Goal: Task Accomplishment & Management: Use online tool/utility

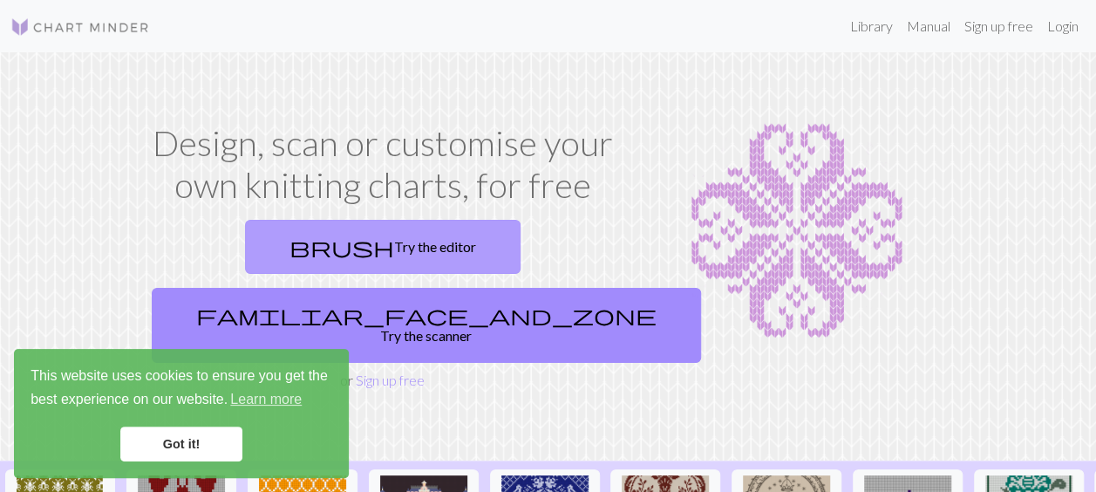
click at [305, 241] on link "brush Try the editor" at bounding box center [382, 247] width 275 height 54
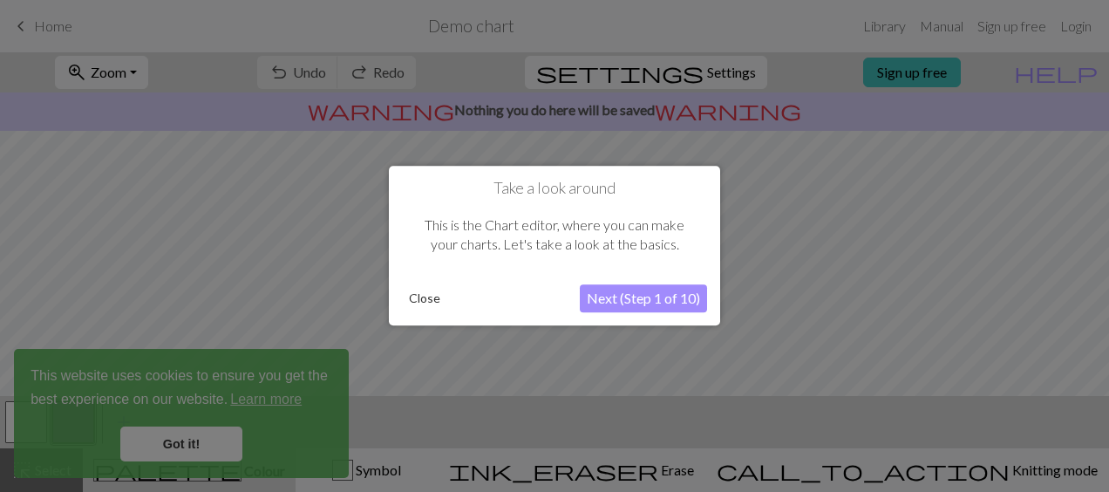
click at [429, 292] on button "Close" at bounding box center [424, 299] width 45 height 26
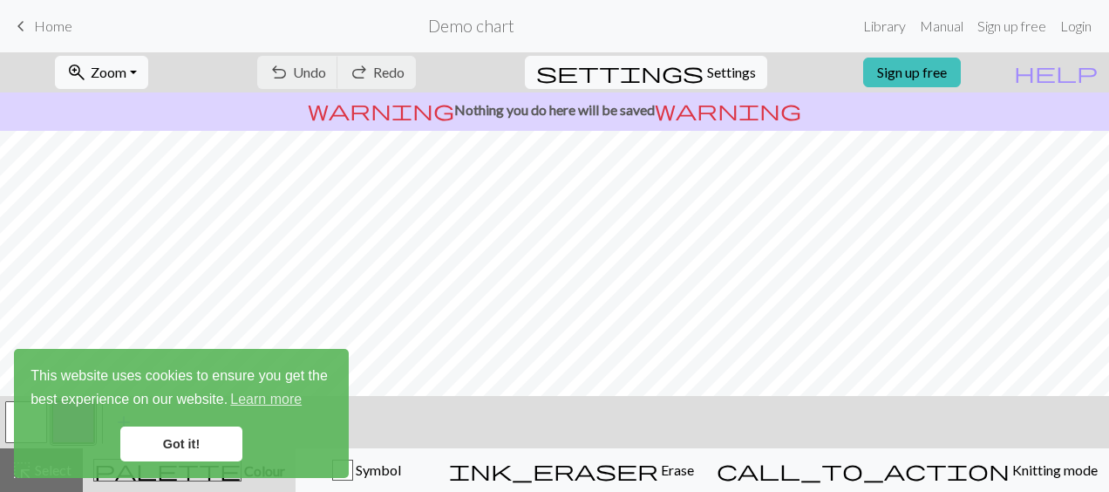
click at [192, 443] on link "Got it!" at bounding box center [181, 443] width 122 height 35
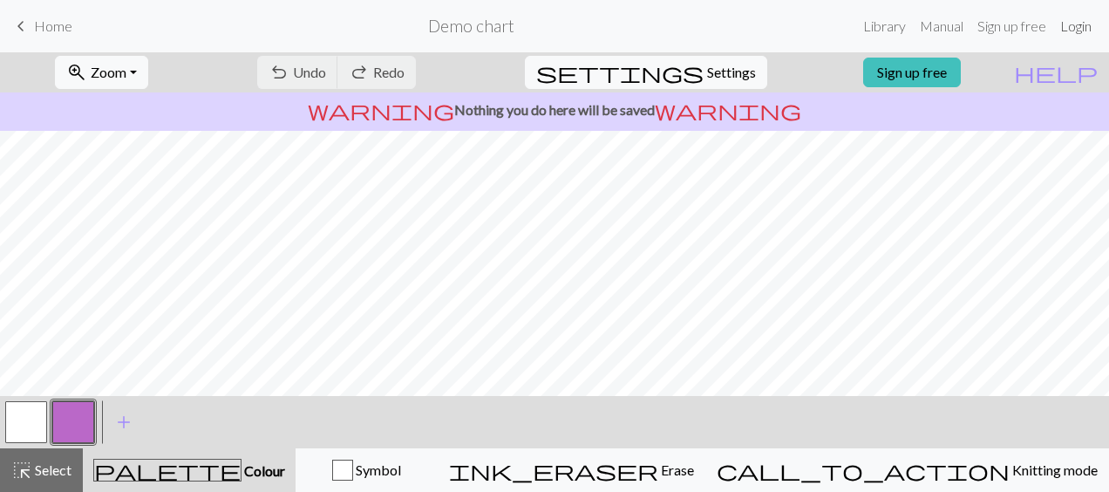
click at [1086, 17] on link "Login" at bounding box center [1075, 26] width 45 height 35
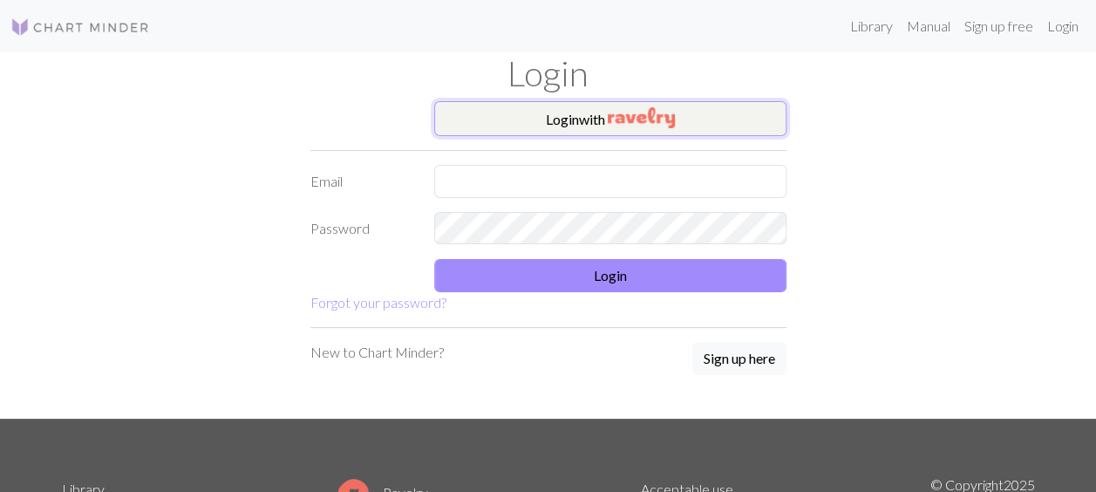
click at [617, 129] on button "Login with" at bounding box center [610, 118] width 352 height 35
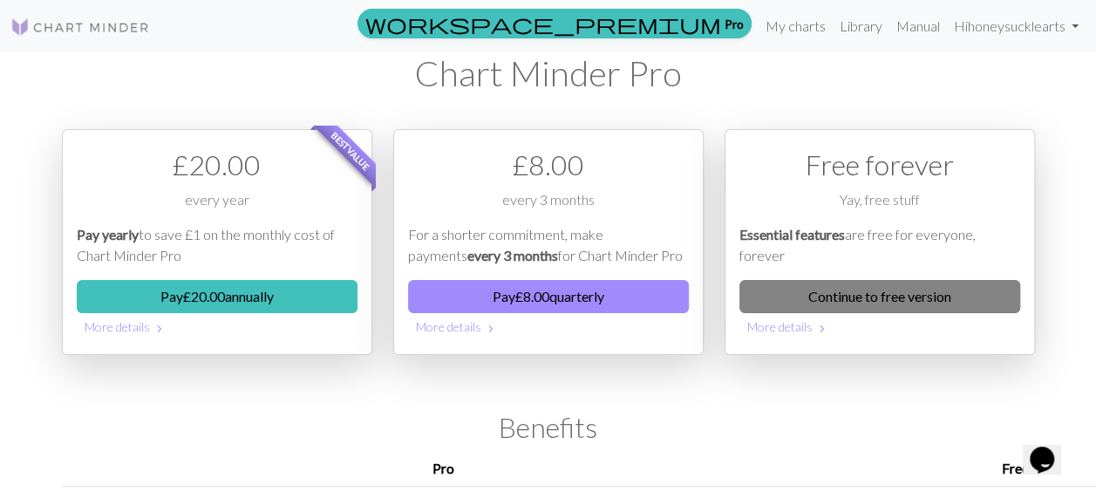
click at [884, 295] on link "Continue to free version" at bounding box center [879, 296] width 281 height 33
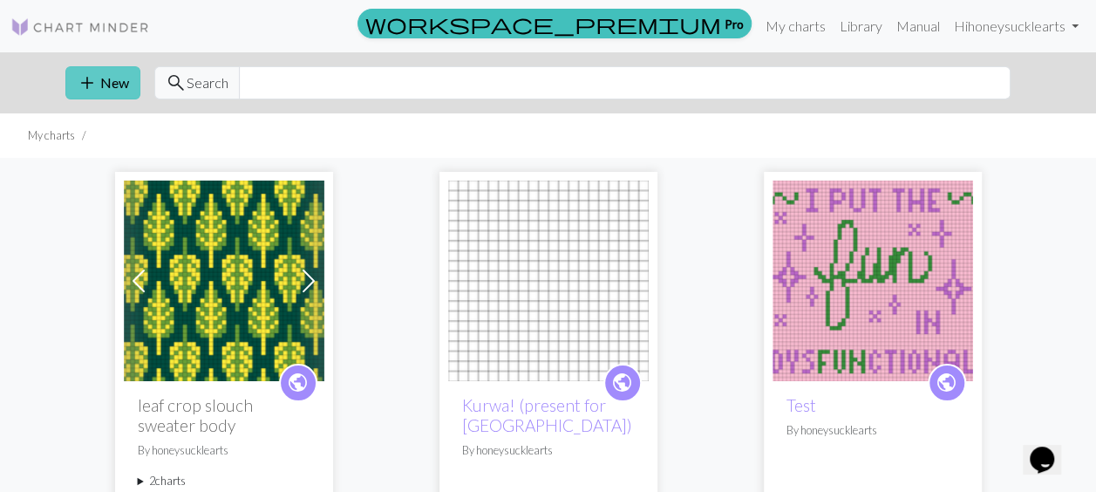
click at [113, 83] on button "add New" at bounding box center [102, 82] width 75 height 33
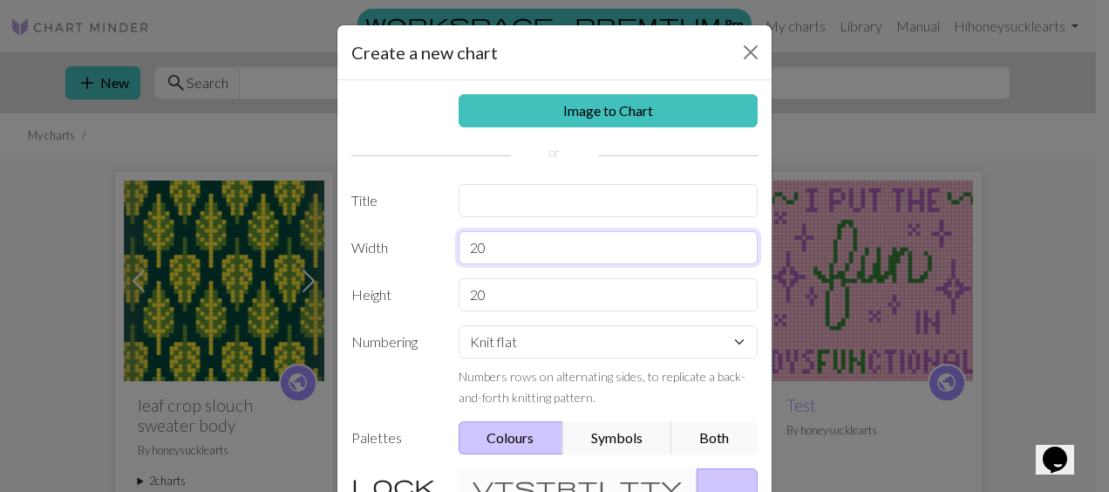
click at [539, 246] on input "20" at bounding box center [609, 247] width 300 height 33
type input "2"
type input "24"
click at [507, 293] on input "20" at bounding box center [609, 294] width 300 height 33
type input "2"
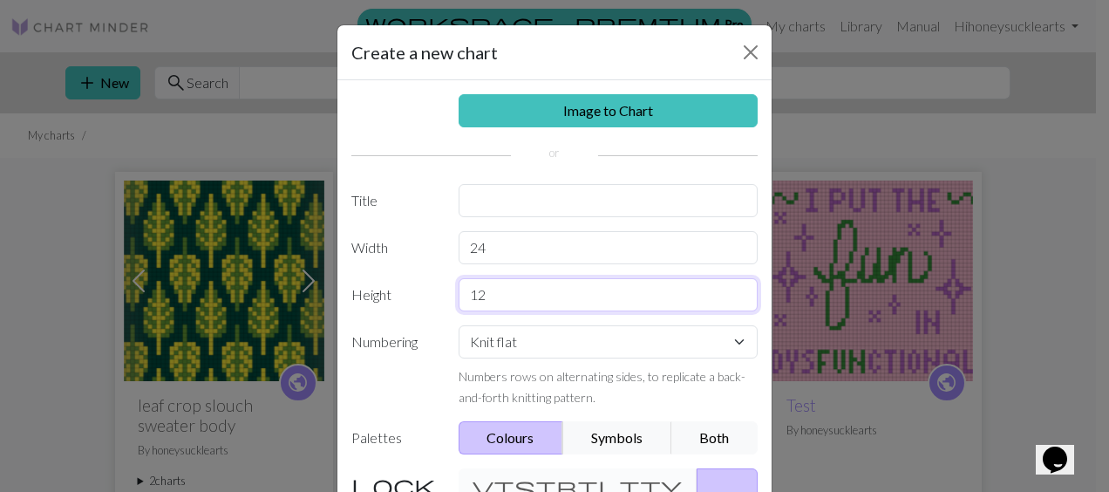
type input "12"
click at [562, 199] on input "text" at bounding box center [609, 200] width 300 height 33
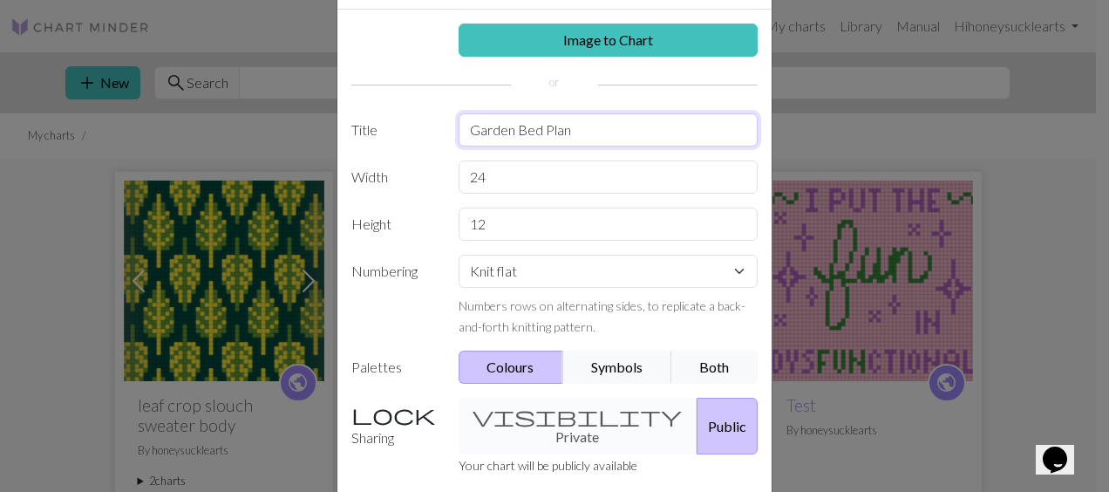
scroll to position [194, 0]
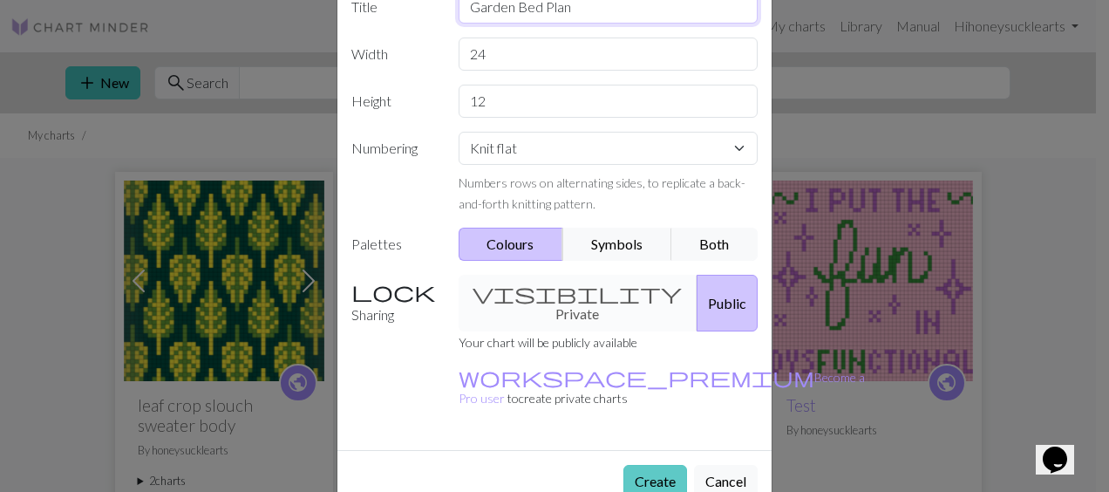
type input "Garden Bed Plan"
click at [637, 465] on button "Create" at bounding box center [655, 481] width 64 height 33
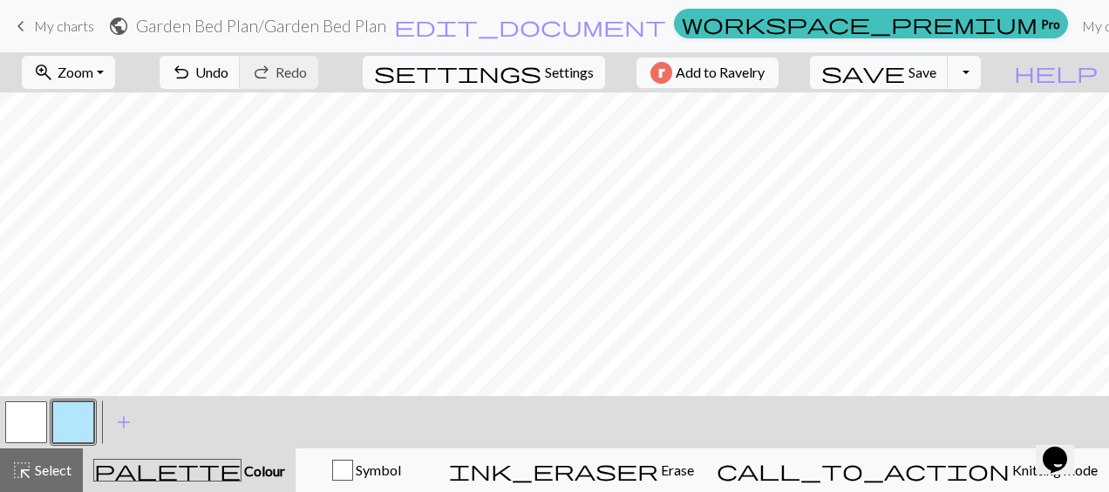
click at [38, 417] on button "button" at bounding box center [26, 422] width 42 height 42
click at [71, 424] on button "button" at bounding box center [73, 422] width 42 height 42
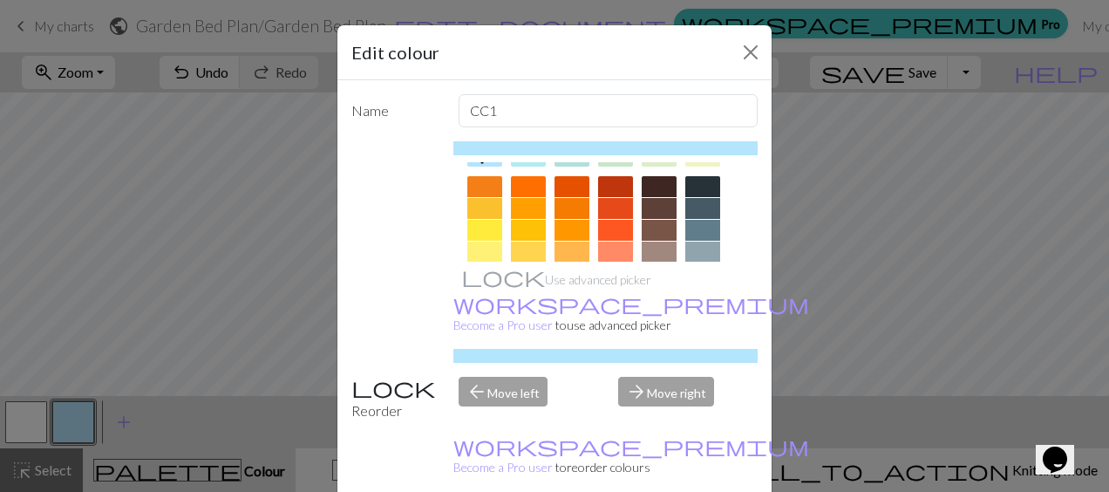
scroll to position [247, 0]
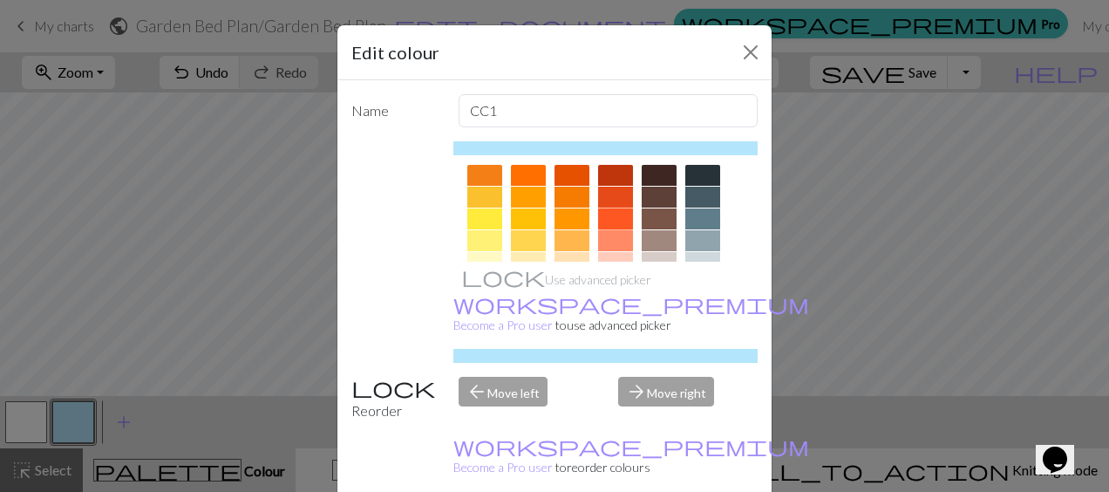
click at [615, 214] on div at bounding box center [615, 218] width 35 height 21
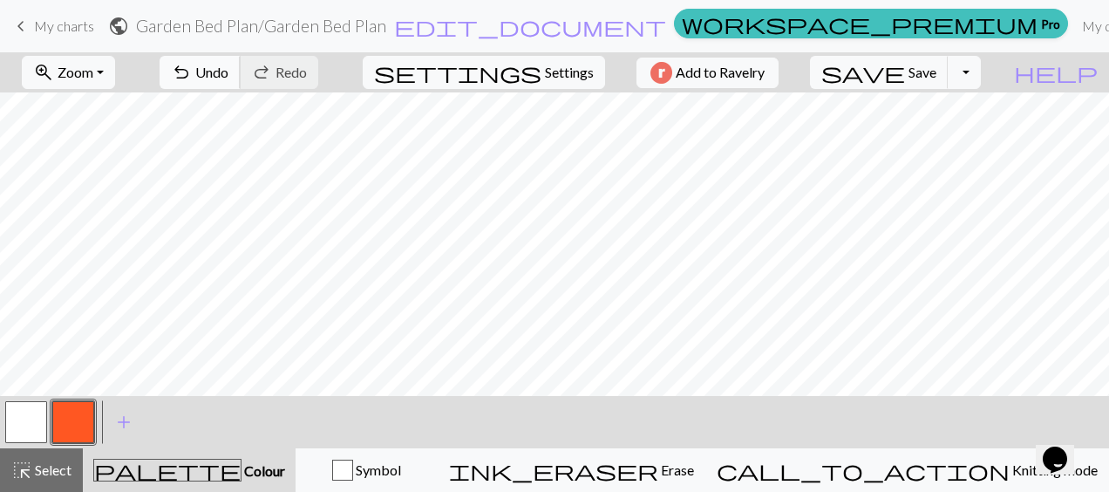
click at [228, 66] on span "Undo" at bounding box center [211, 72] width 33 height 17
click at [60, 422] on button "button" at bounding box center [73, 422] width 42 height 42
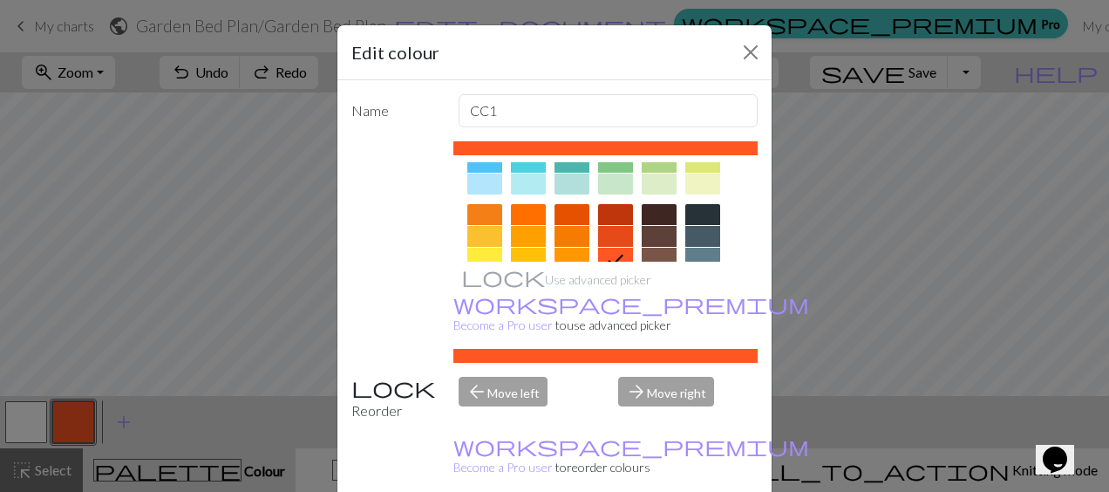
scroll to position [208, 0]
click at [658, 182] on div at bounding box center [659, 183] width 35 height 21
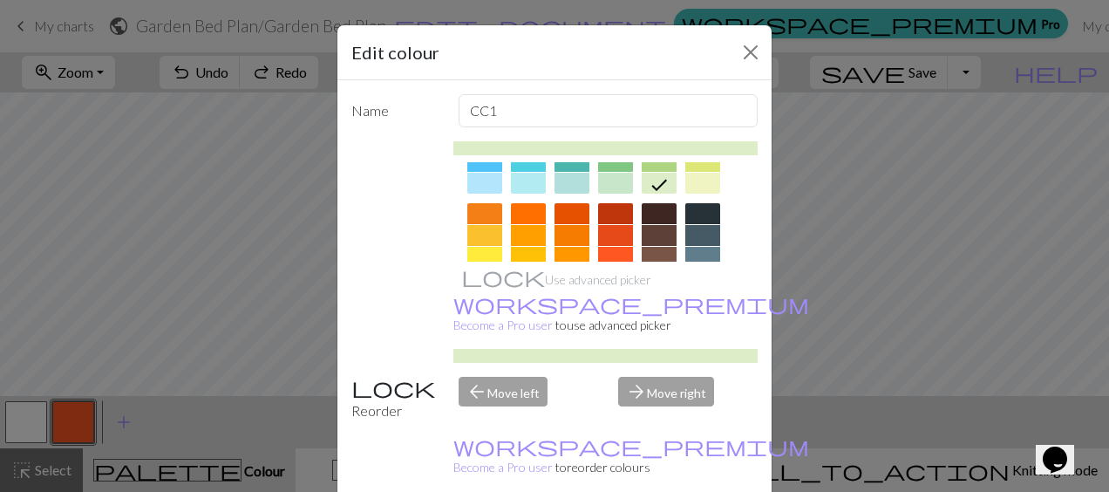
click at [94, 253] on div "Edit colour Name CC1 Use advanced picker workspace_premium Become a Pro user to…" at bounding box center [554, 246] width 1109 height 492
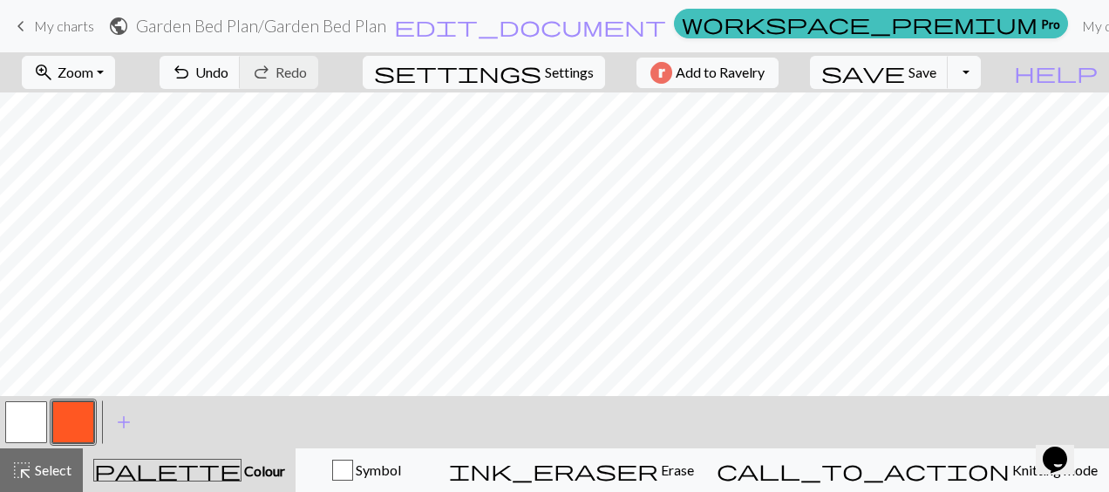
click at [66, 421] on button "button" at bounding box center [73, 422] width 42 height 42
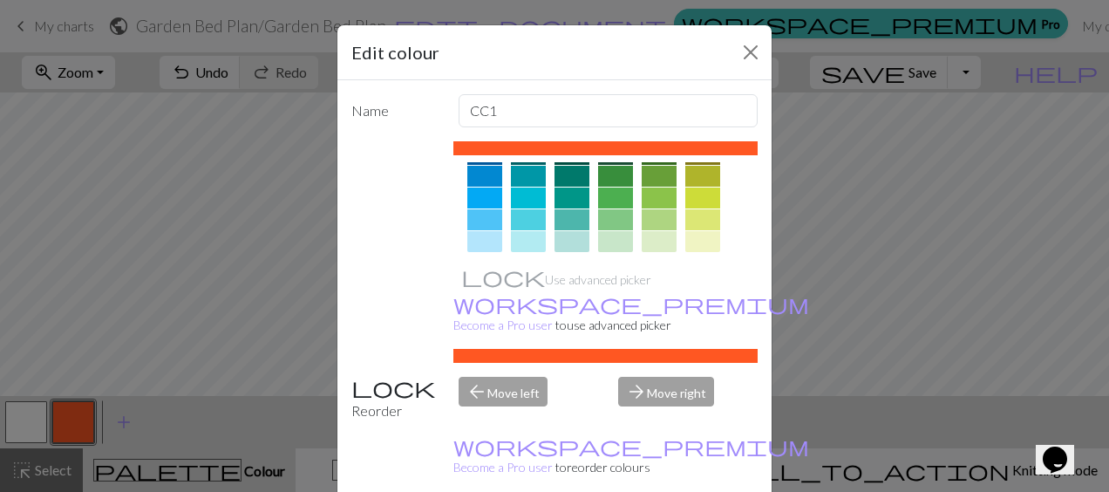
scroll to position [190, 0]
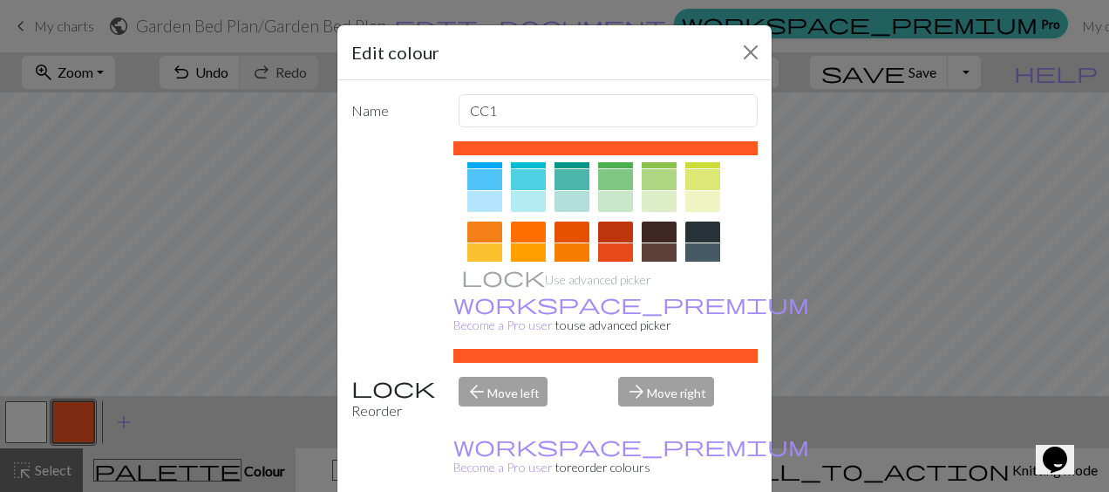
click at [657, 200] on div at bounding box center [659, 201] width 35 height 21
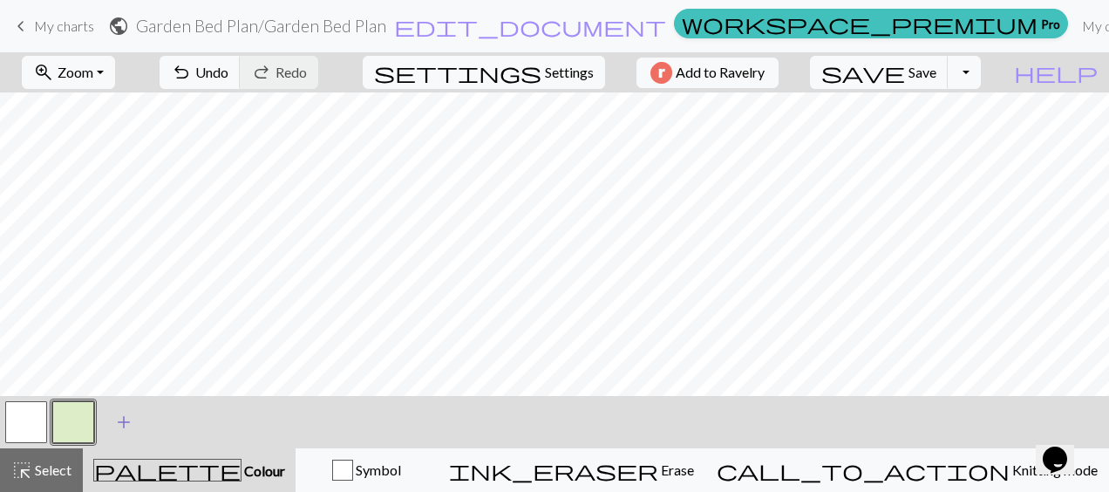
click at [125, 422] on span "add" at bounding box center [123, 422] width 21 height 24
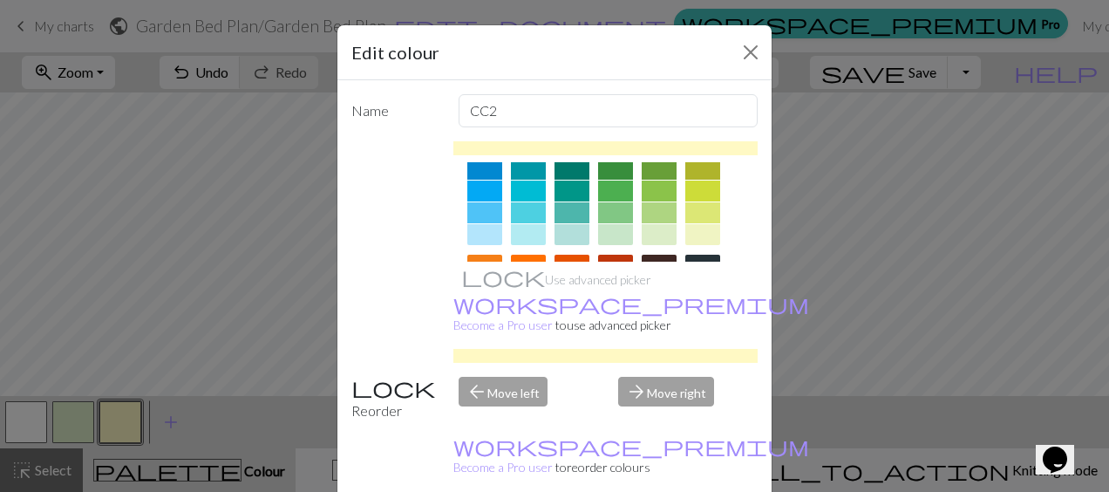
scroll to position [158, 0]
click at [610, 228] on div at bounding box center [615, 233] width 35 height 21
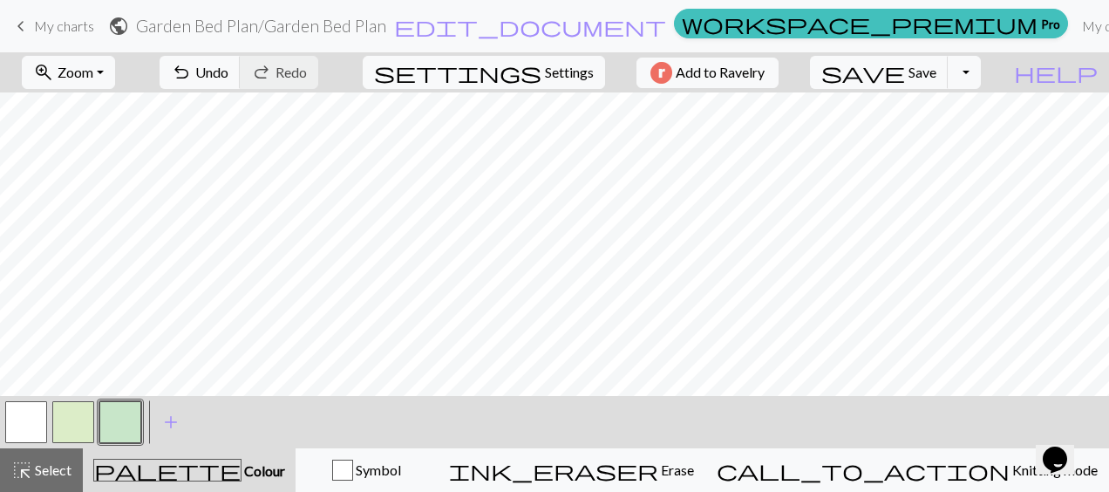
click at [127, 418] on button "button" at bounding box center [120, 422] width 42 height 42
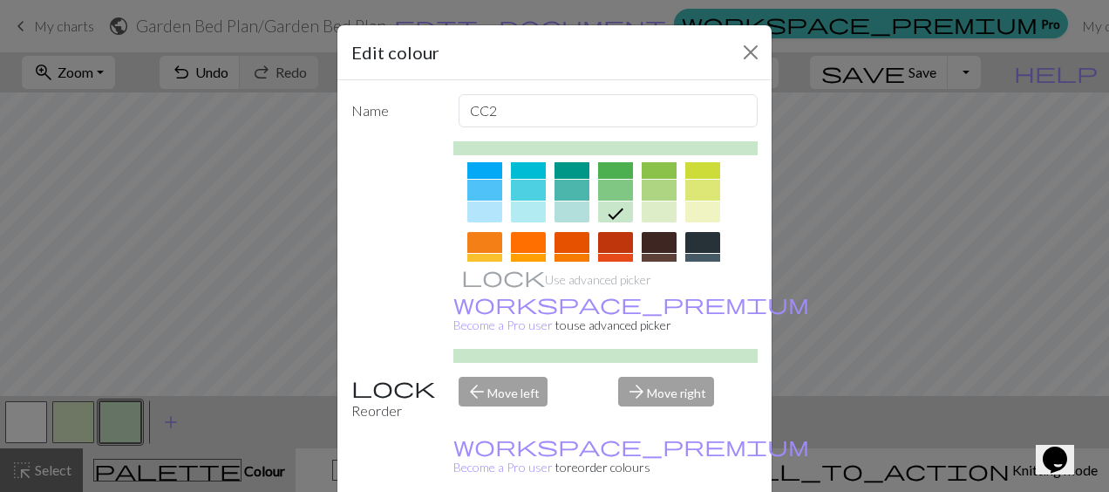
scroll to position [199, 0]
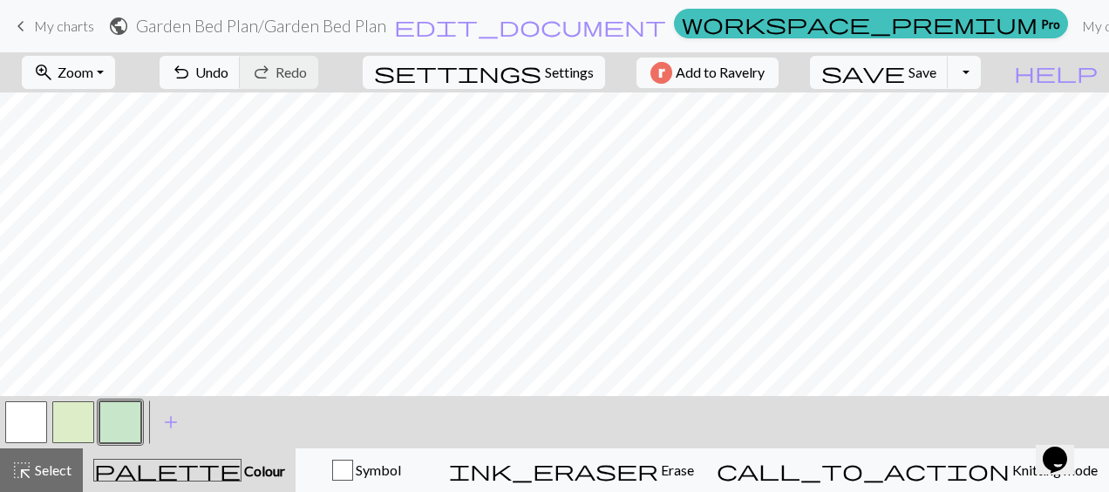
click at [82, 418] on button "button" at bounding box center [73, 422] width 42 height 42
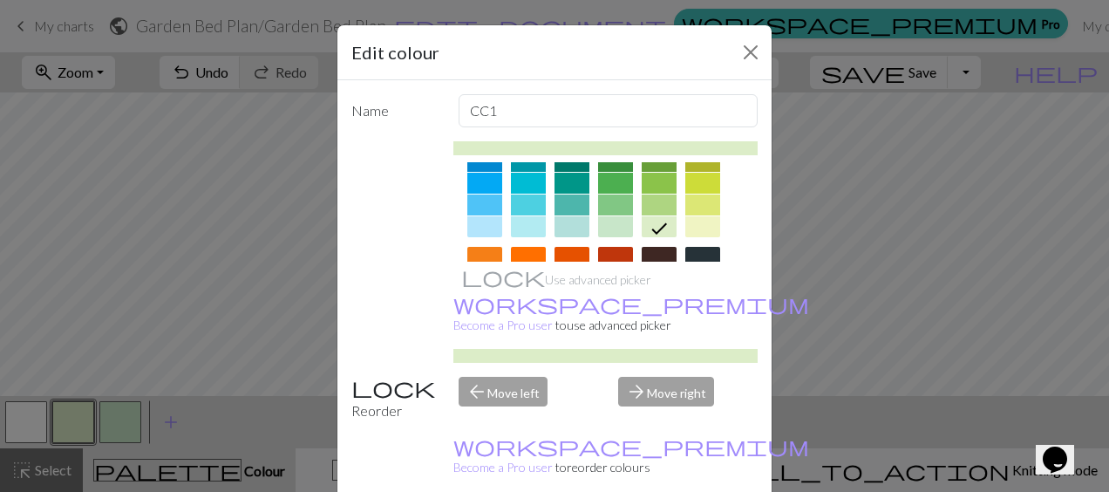
scroll to position [166, 0]
click at [689, 218] on div at bounding box center [702, 225] width 35 height 21
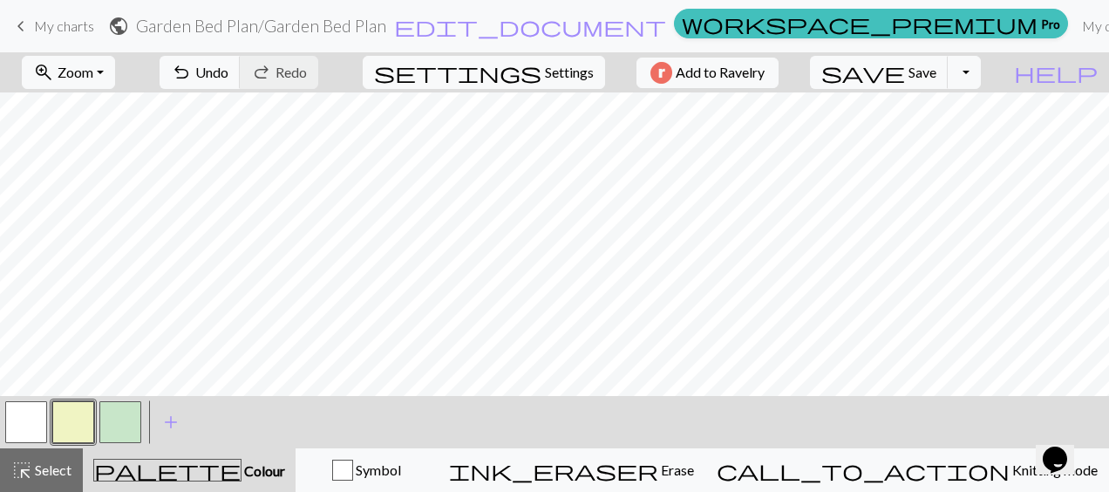
click at [126, 422] on button "button" at bounding box center [120, 422] width 42 height 42
click at [81, 414] on button "button" at bounding box center [73, 422] width 42 height 42
click at [124, 420] on button "button" at bounding box center [120, 422] width 42 height 42
click at [79, 419] on button "button" at bounding box center [73, 422] width 42 height 42
click at [127, 413] on button "button" at bounding box center [120, 422] width 42 height 42
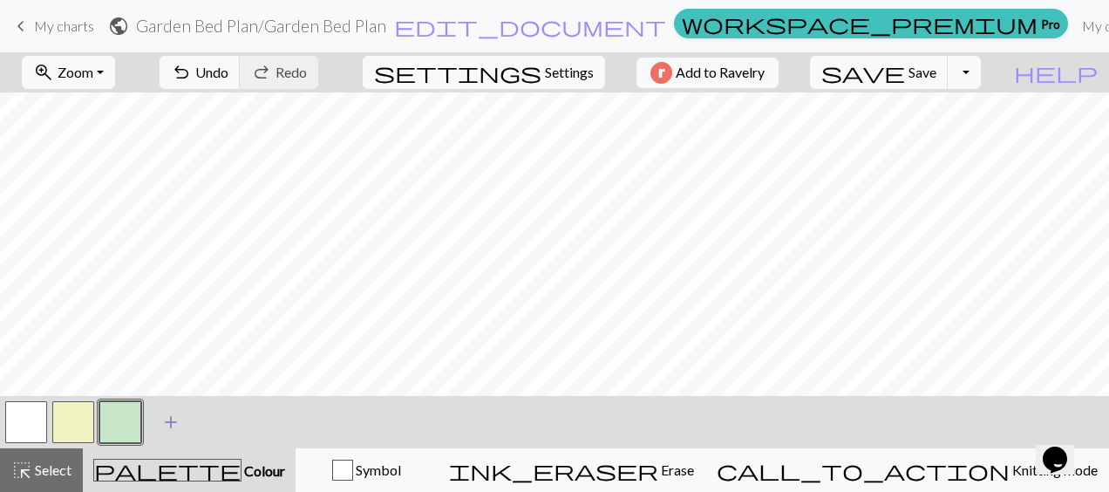
click at [154, 418] on button "add Add a colour" at bounding box center [171, 422] width 44 height 44
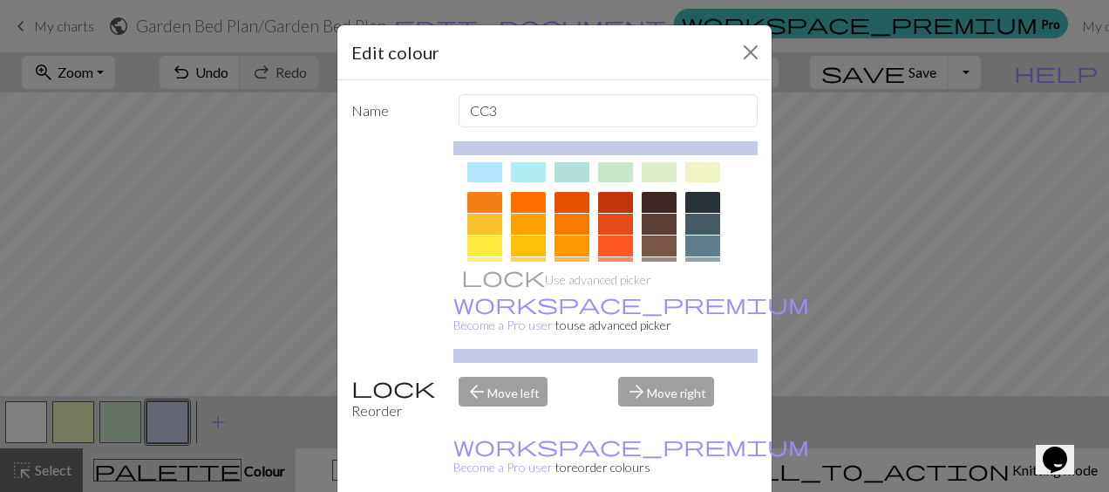
scroll to position [223, 0]
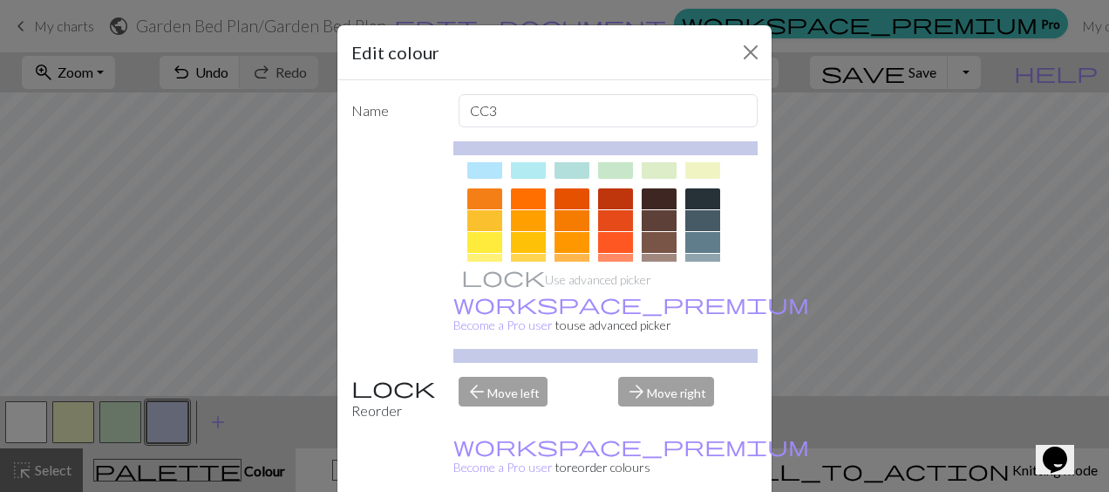
click at [617, 240] on div at bounding box center [615, 242] width 35 height 21
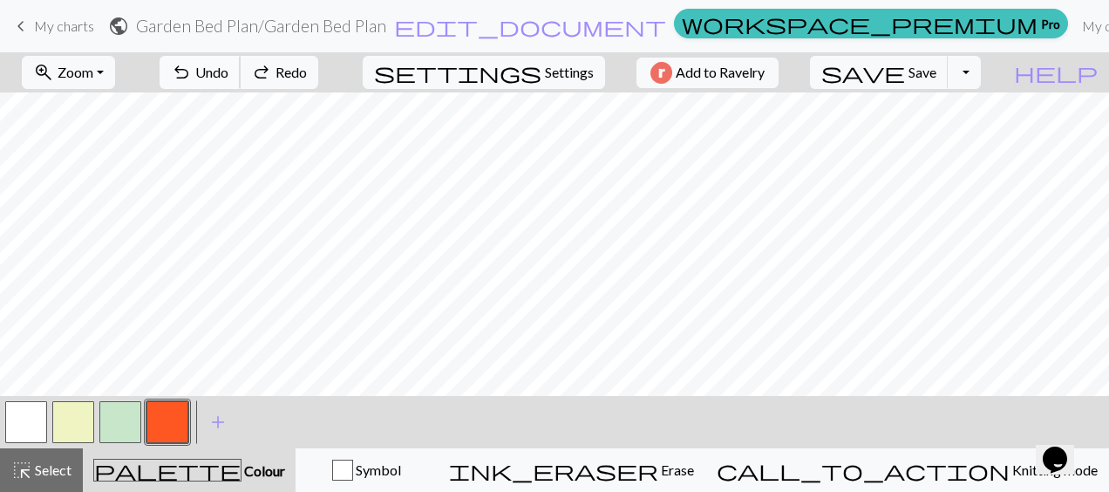
click at [228, 66] on span "Undo" at bounding box center [211, 72] width 33 height 17
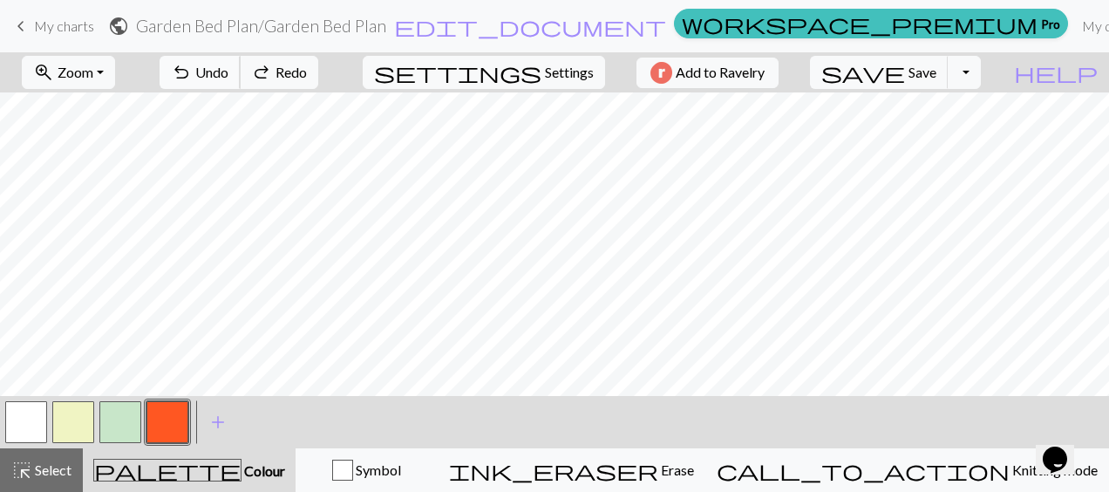
click at [228, 66] on span "Undo" at bounding box center [211, 72] width 33 height 17
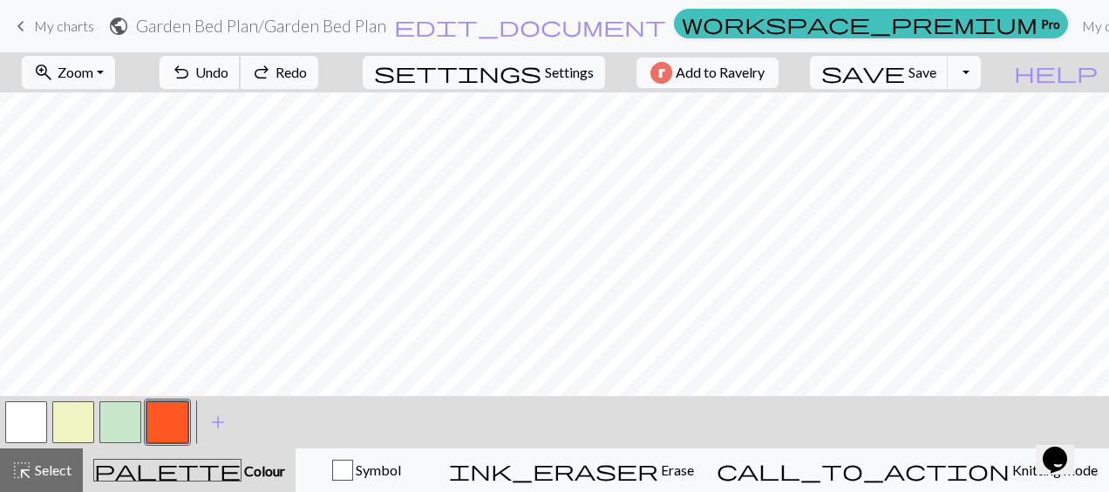
click at [228, 66] on span "Undo" at bounding box center [211, 72] width 33 height 17
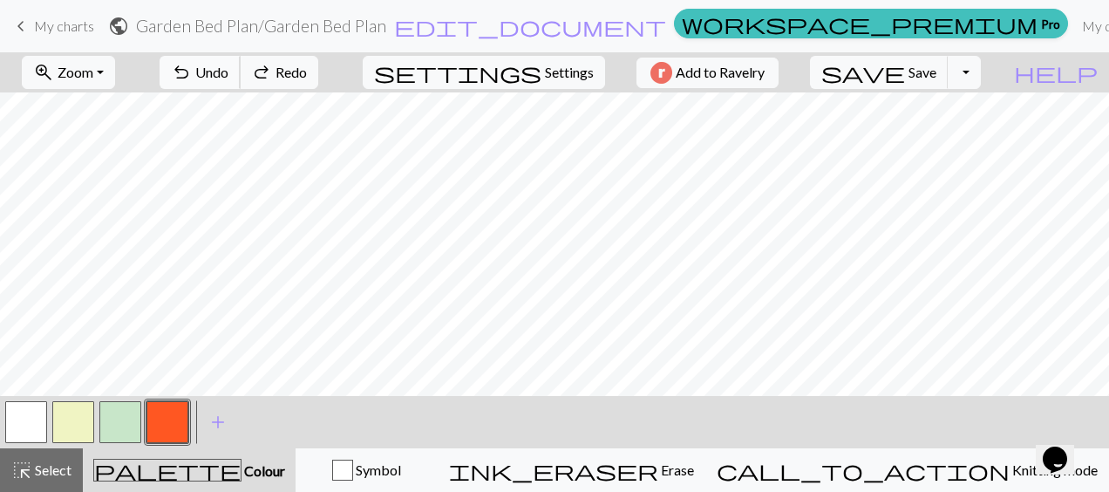
click at [228, 66] on span "Undo" at bounding box center [211, 72] width 33 height 17
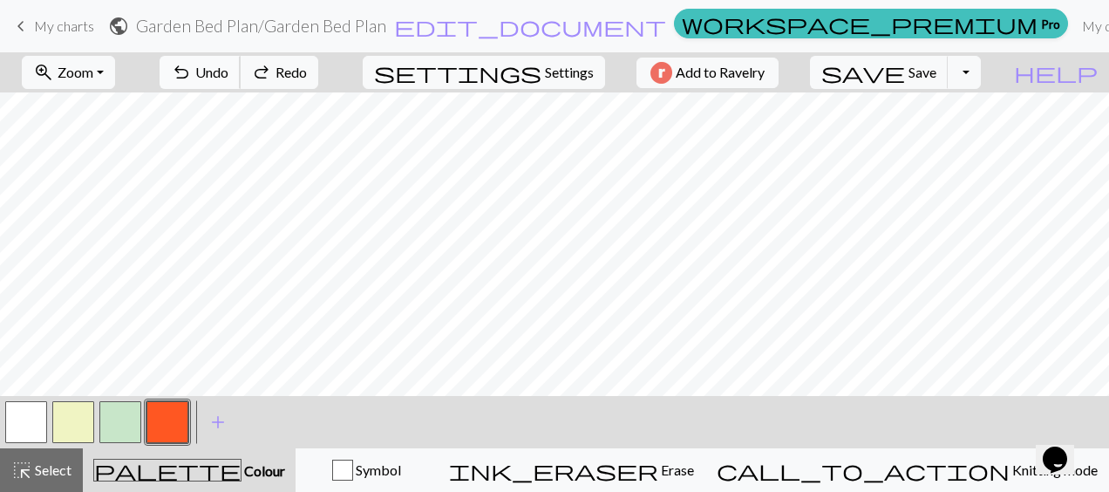
click at [228, 66] on span "Undo" at bounding box center [211, 72] width 33 height 17
